Goal: Download file/media

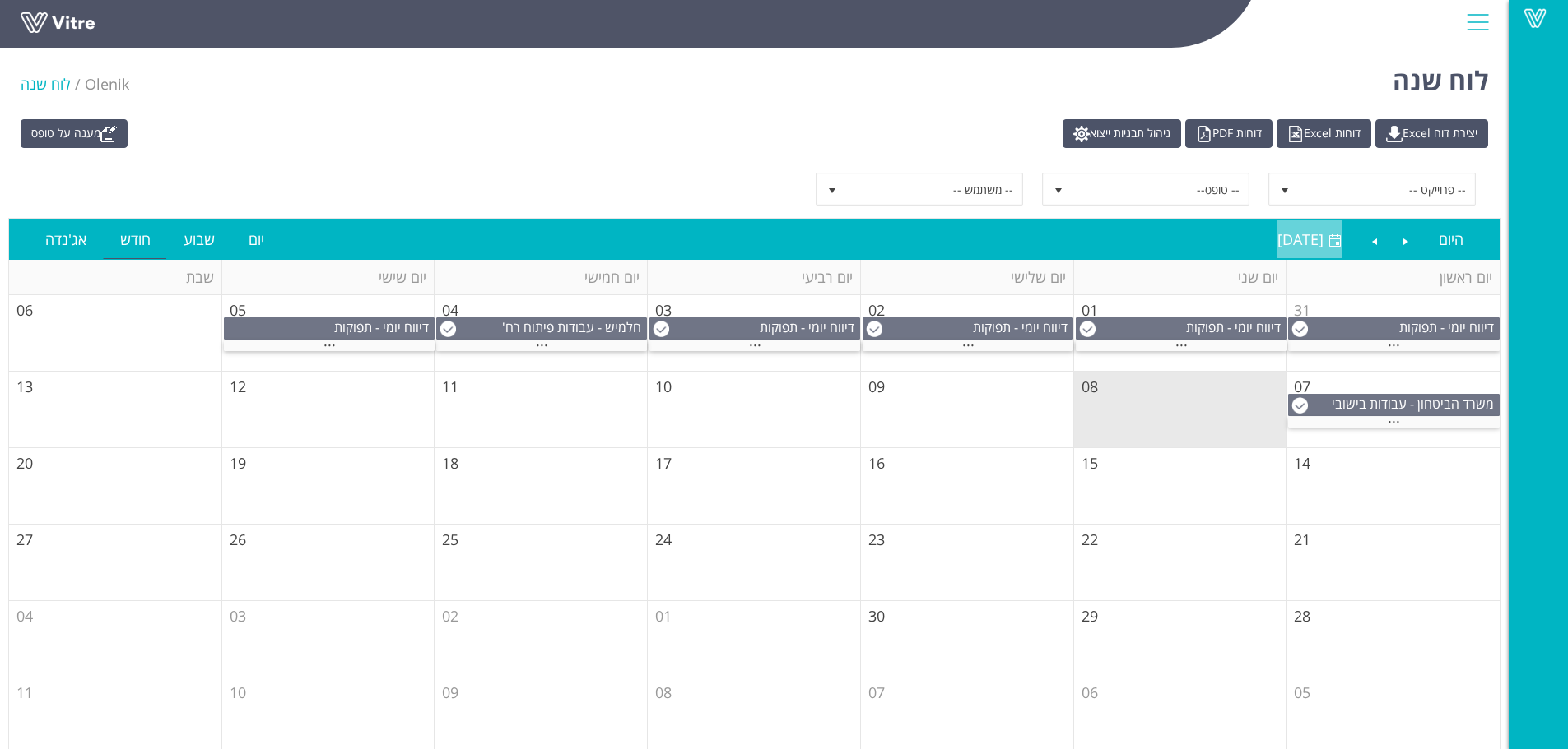
click at [1277, 243] on span "[DATE]" at bounding box center [1300, 239] width 46 height 20
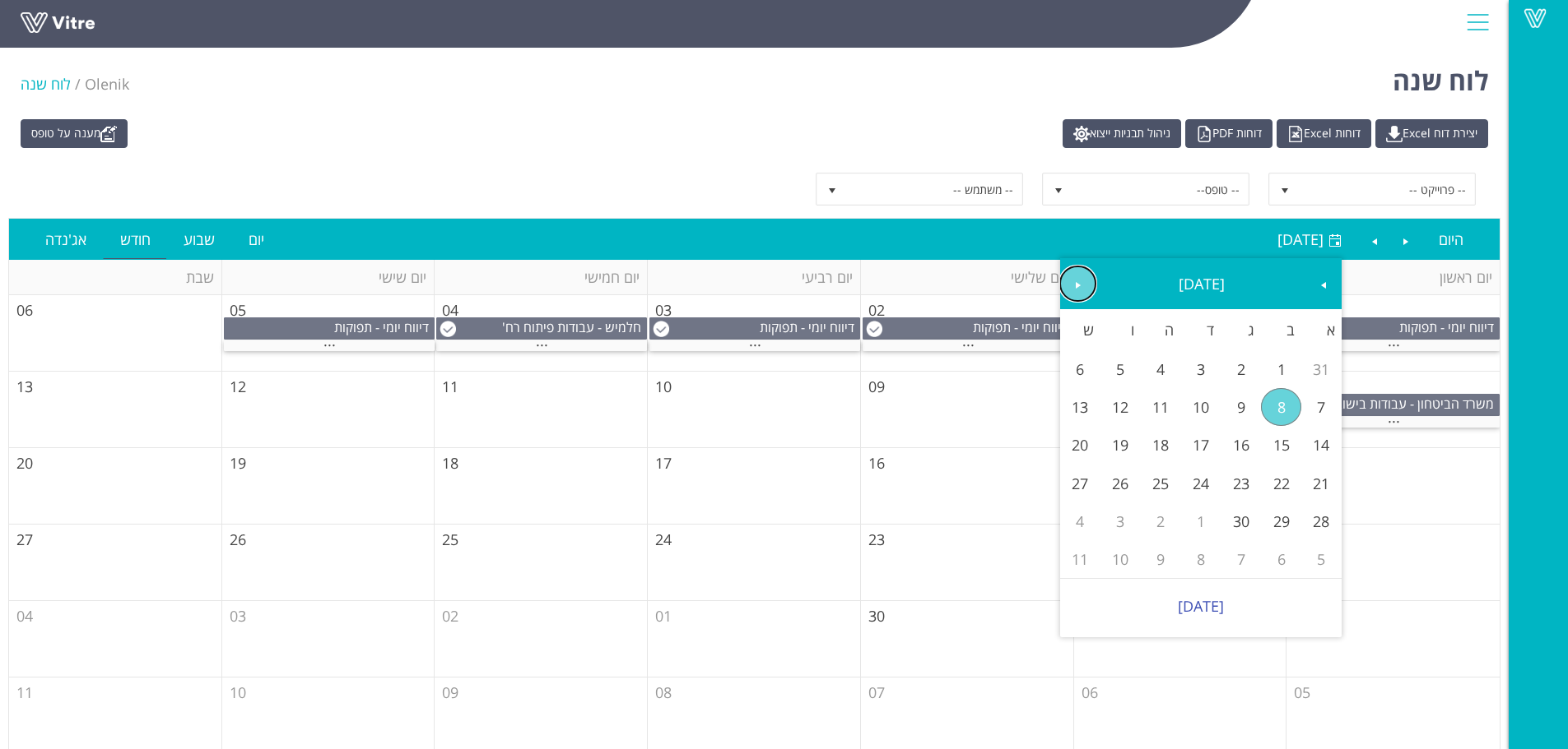
click at [1078, 284] on span "Next" at bounding box center [1078, 285] width 13 height 13
click at [1318, 284] on span "Previous" at bounding box center [1324, 285] width 13 height 13
click at [1273, 409] on link "7" at bounding box center [1281, 407] width 40 height 38
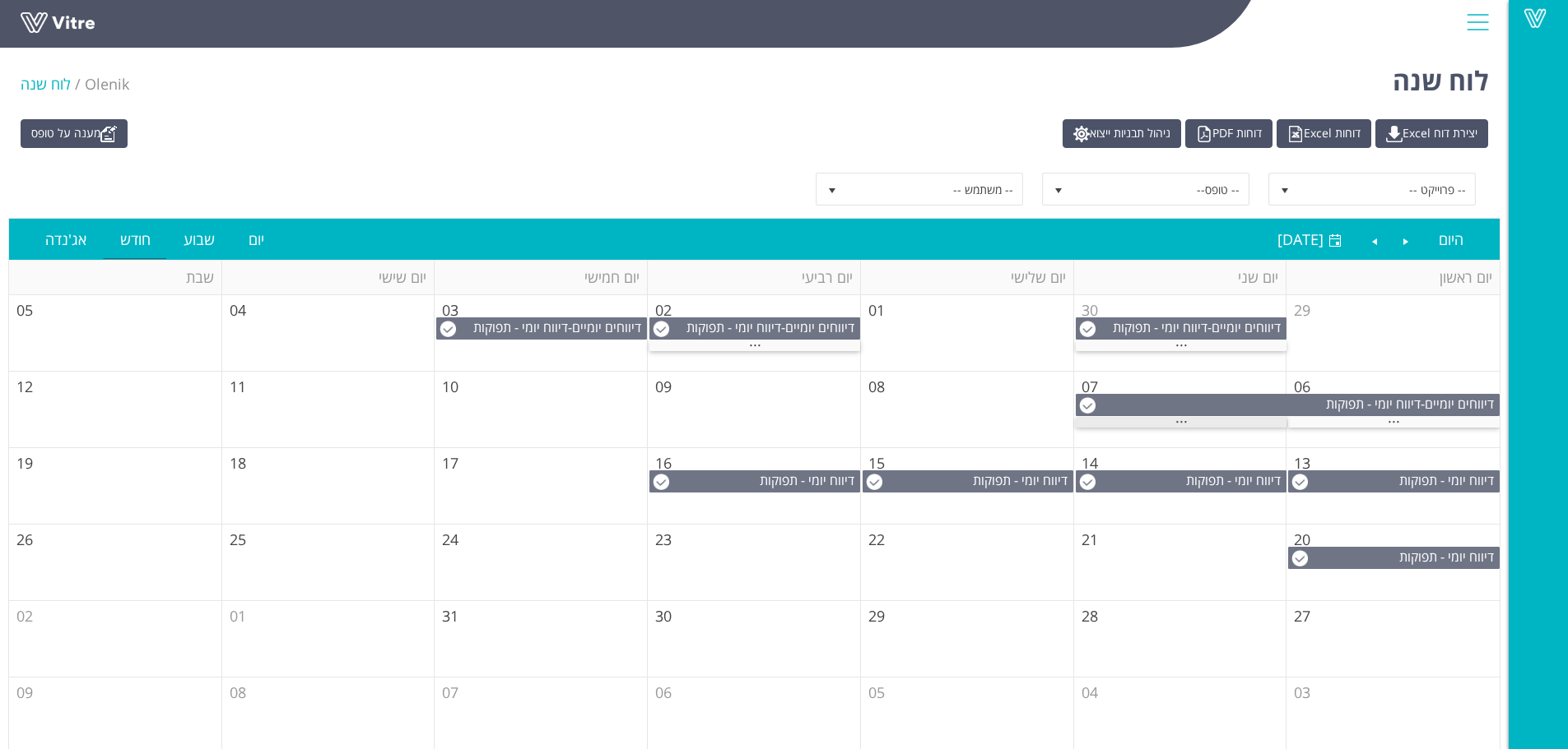
click at [1184, 420] on span "..." at bounding box center [1181, 417] width 12 height 18
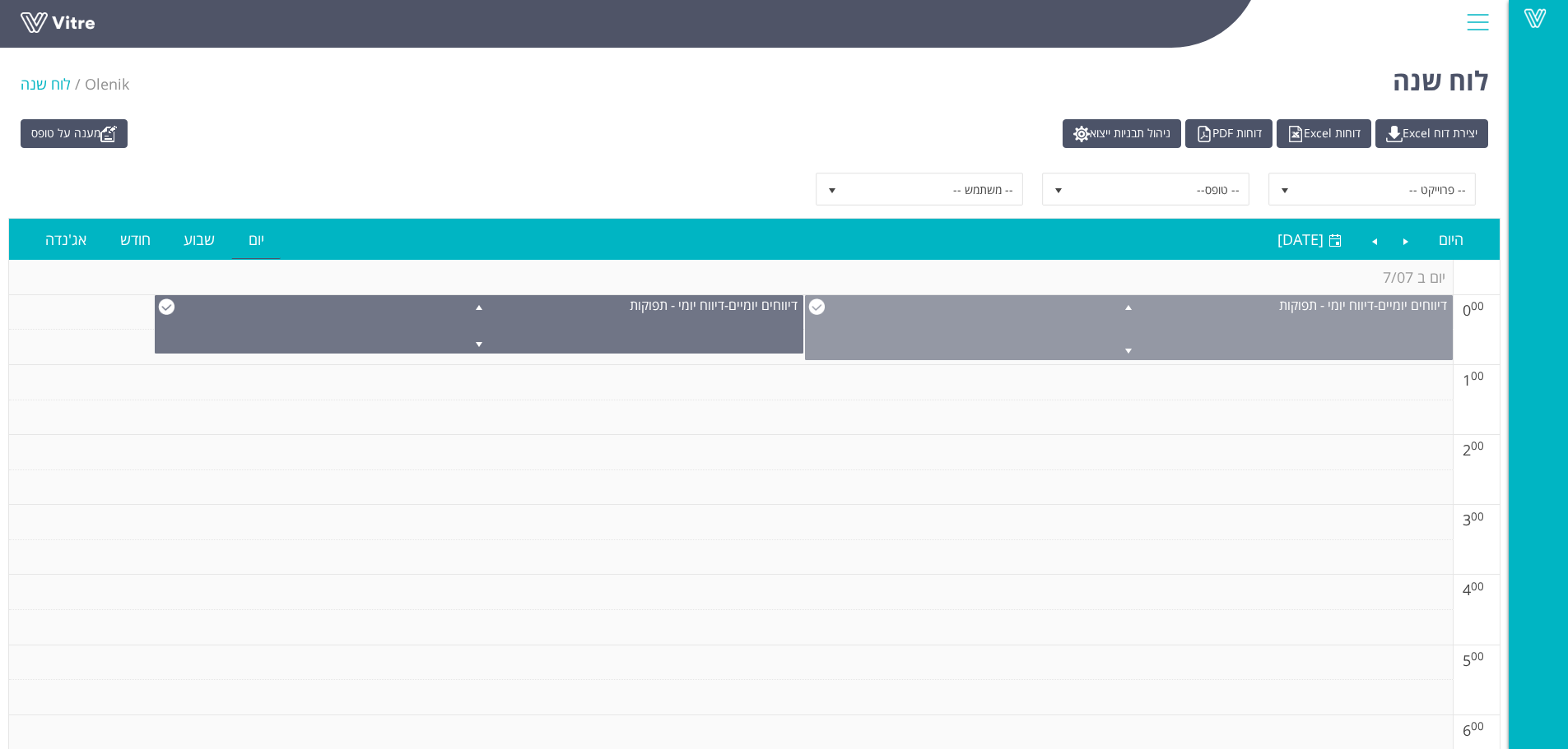
click at [1010, 310] on span at bounding box center [1128, 306] width 646 height 20
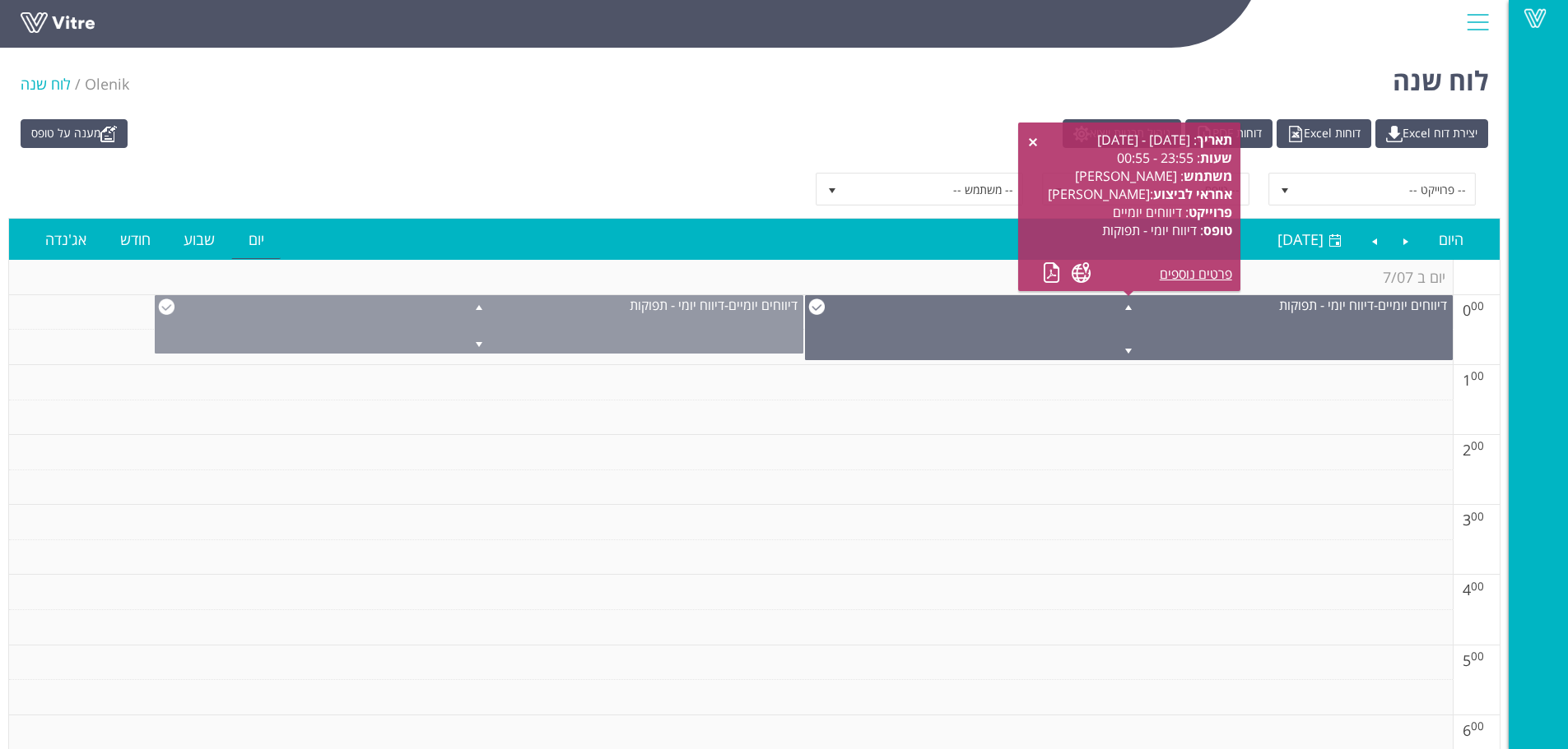
click at [701, 321] on div "דיווחים יומיים - דיווח יומי - תפוקות" at bounding box center [478, 324] width 648 height 58
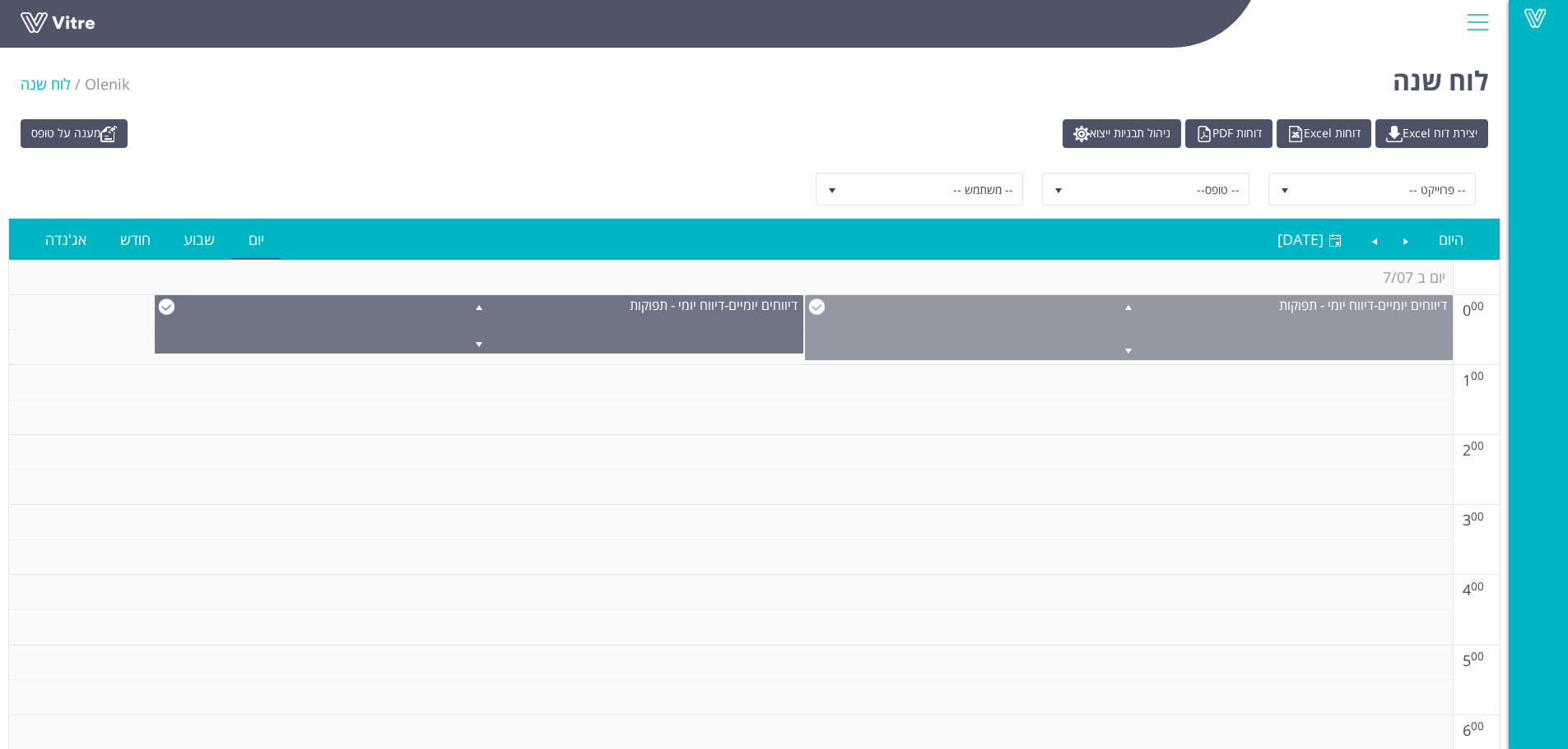
click at [1023, 328] on div "דיווחים יומיים - דיווח יומי - תפוקות" at bounding box center [1128, 328] width 648 height 65
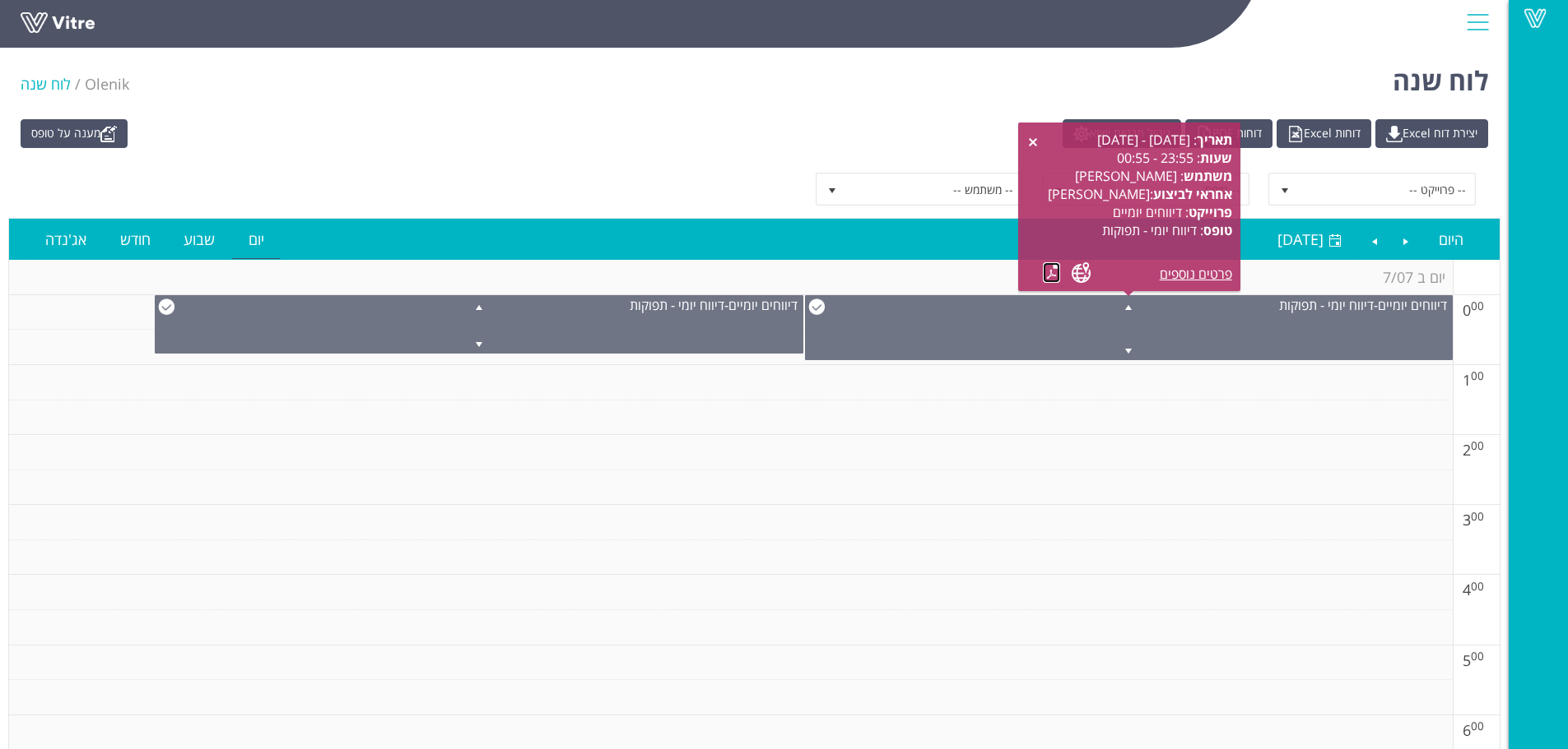
click at [1055, 268] on link at bounding box center [1051, 273] width 17 height 21
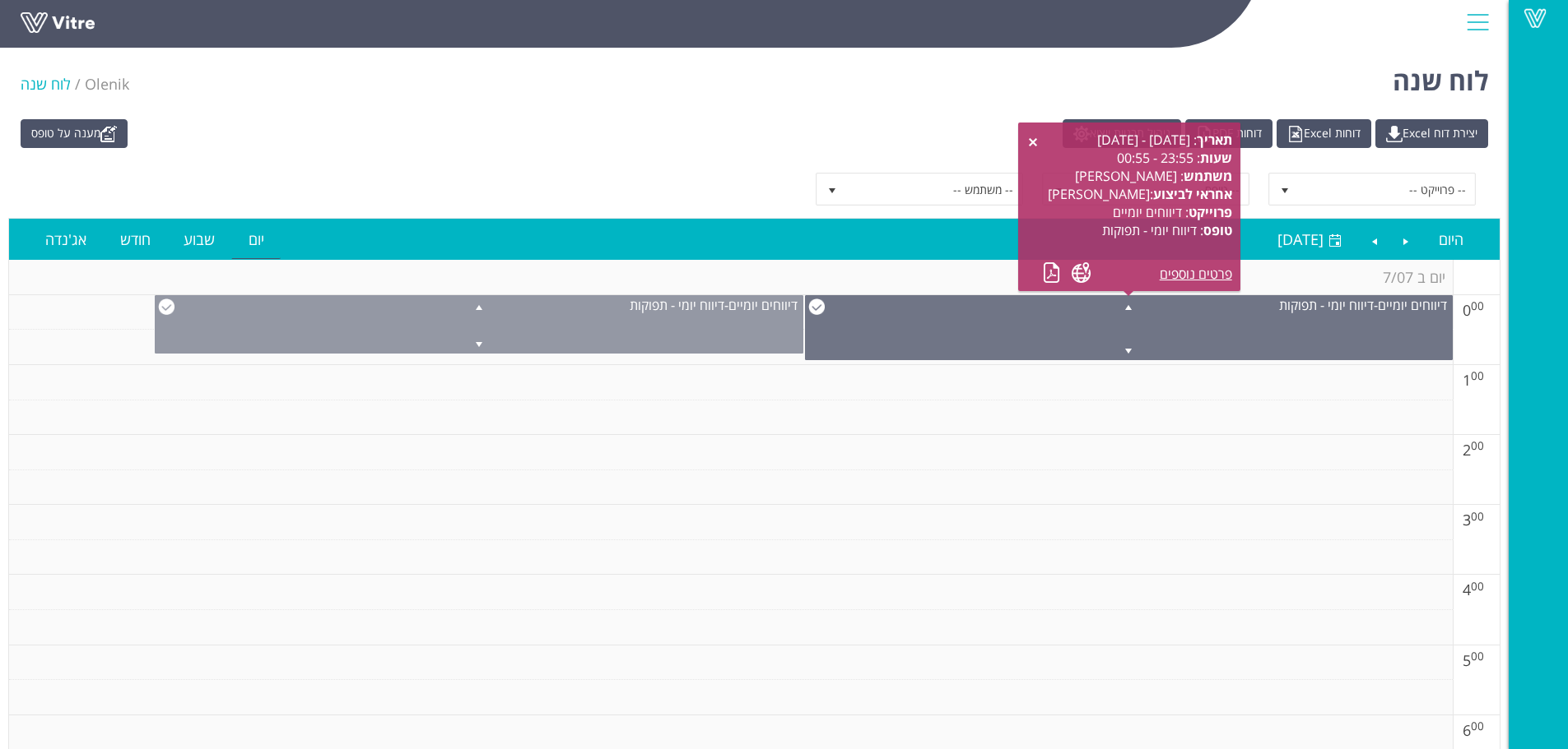
click at [677, 311] on span at bounding box center [478, 306] width 646 height 20
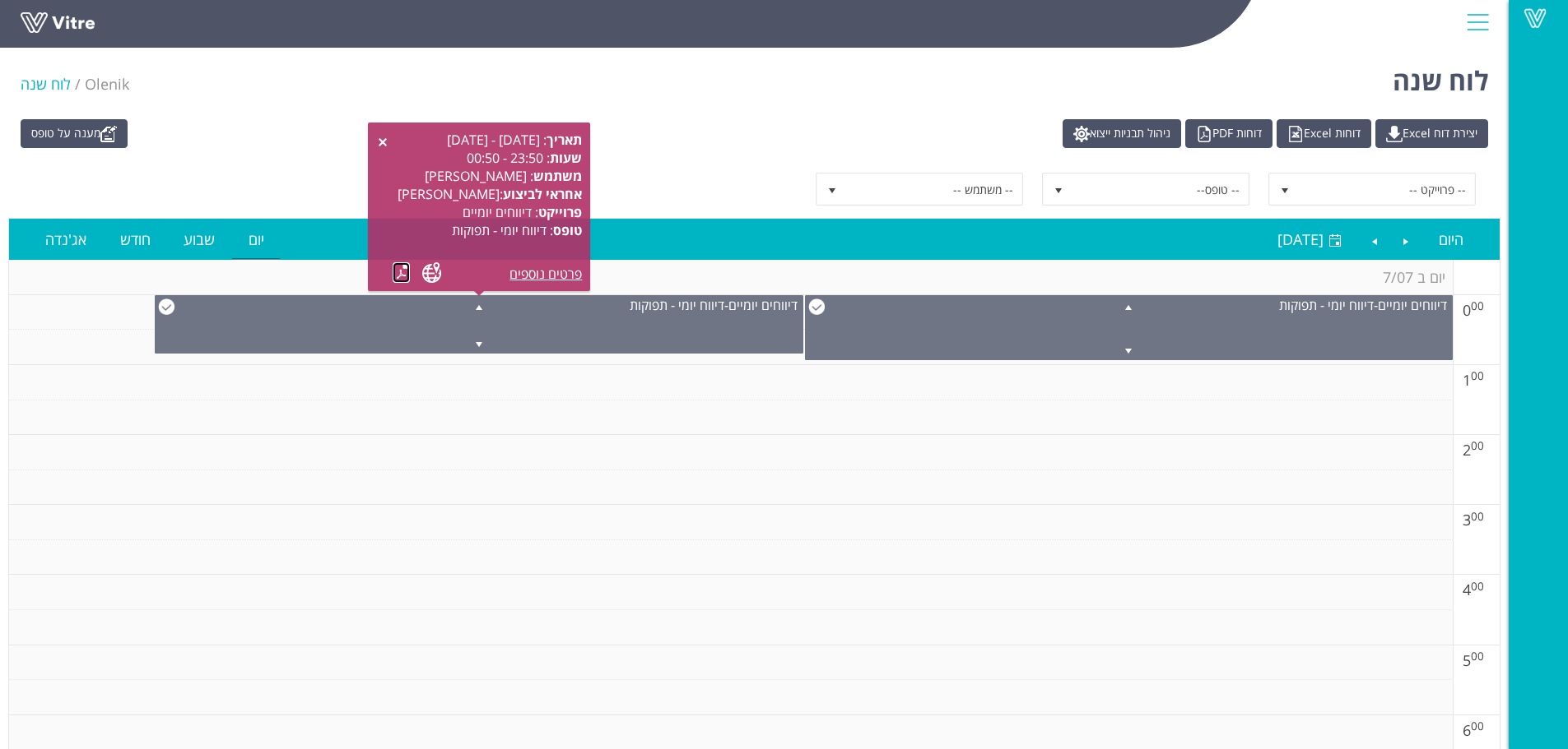
click at [410, 268] on link at bounding box center [401, 273] width 17 height 21
